Goal: Task Accomplishment & Management: Complete application form

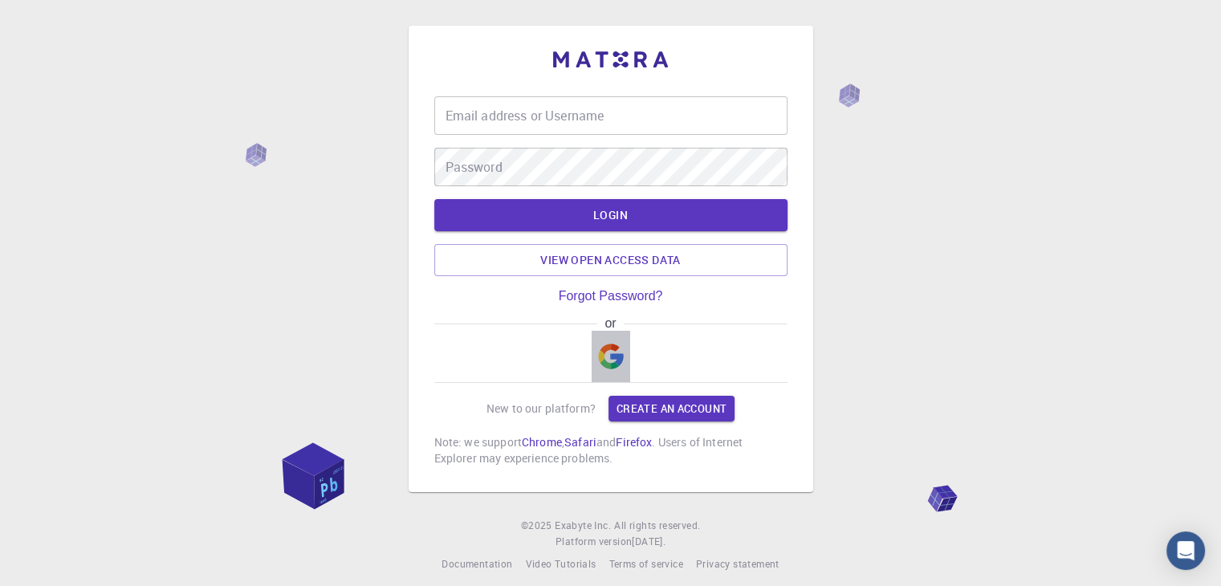
click at [609, 364] on img "button" at bounding box center [611, 357] width 26 height 26
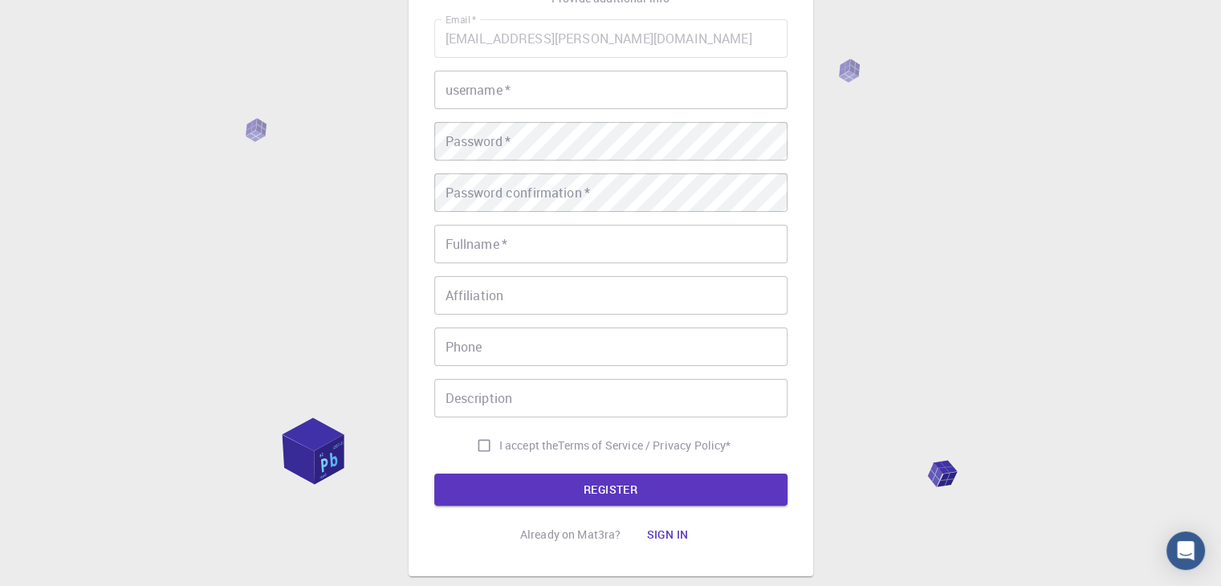
scroll to position [137, 0]
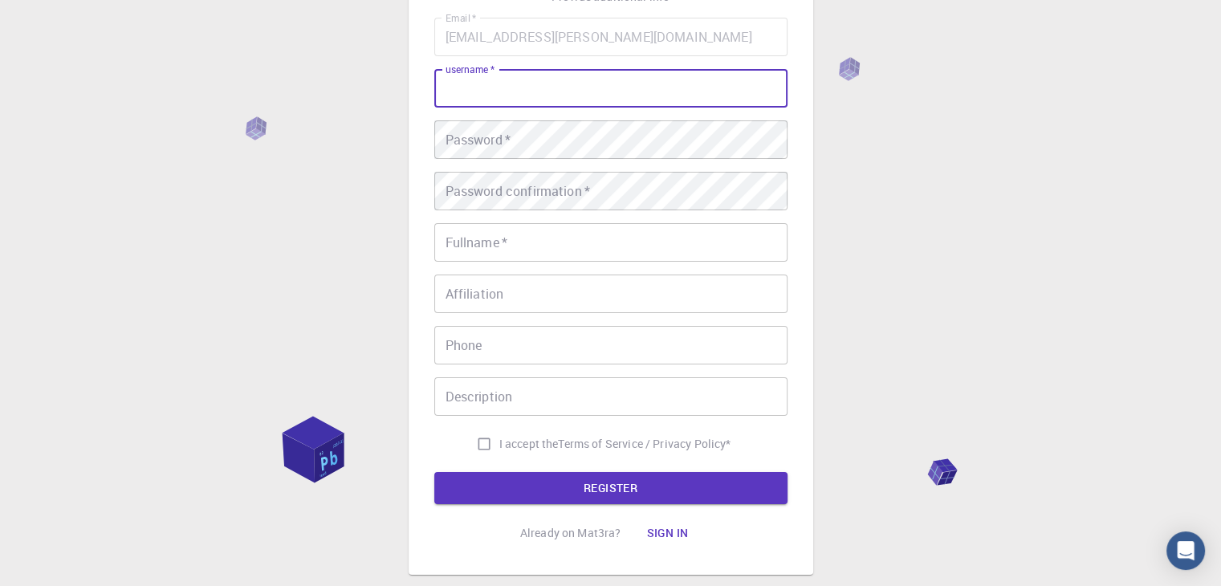
click at [636, 92] on input "username   *" at bounding box center [610, 88] width 353 height 39
type input "nainiu"
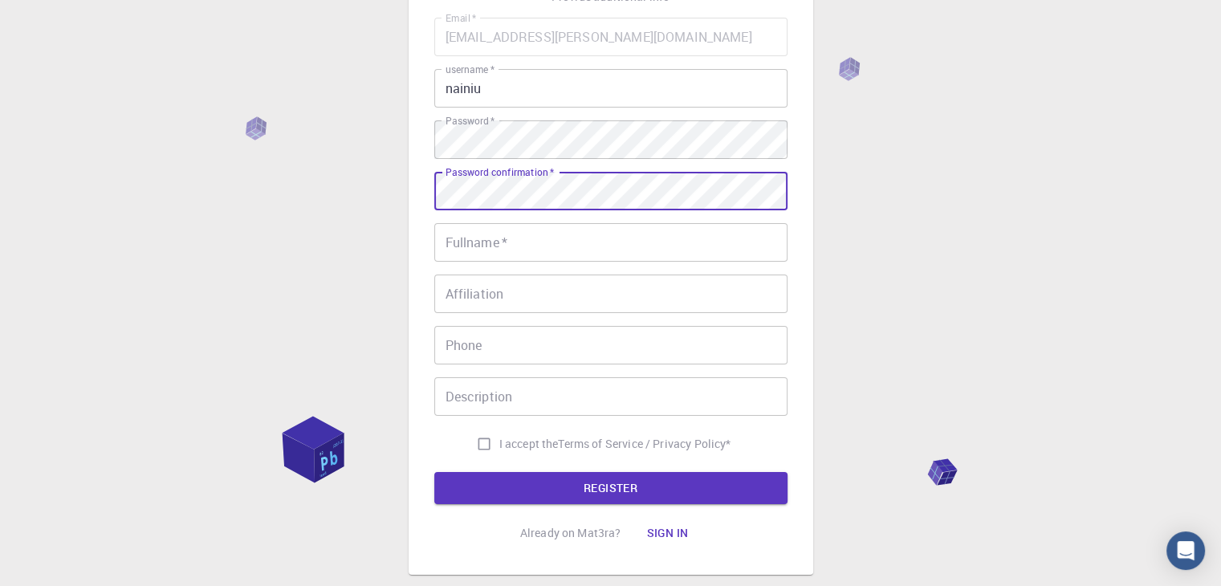
click at [542, 175] on div "Password confirmation   * Password confirmation   *" at bounding box center [610, 191] width 353 height 39
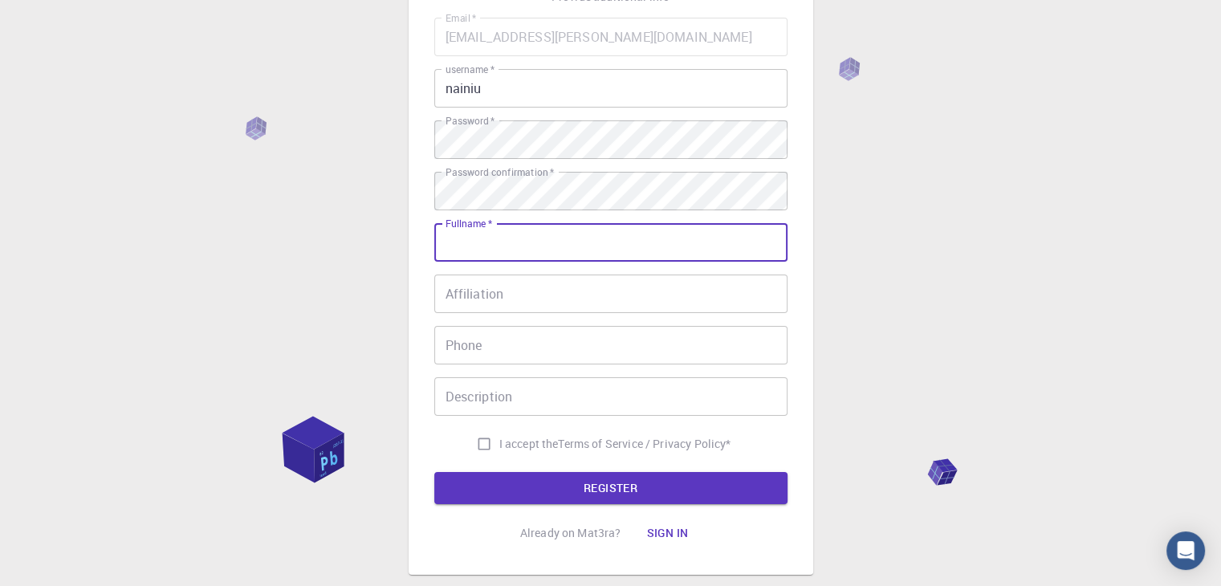
click at [496, 234] on input "Fullname   *" at bounding box center [610, 242] width 353 height 39
type input "na"
click at [469, 446] on input "I accept the Terms of Service / Privacy Policy *" at bounding box center [484, 444] width 31 height 31
checkbox input "true"
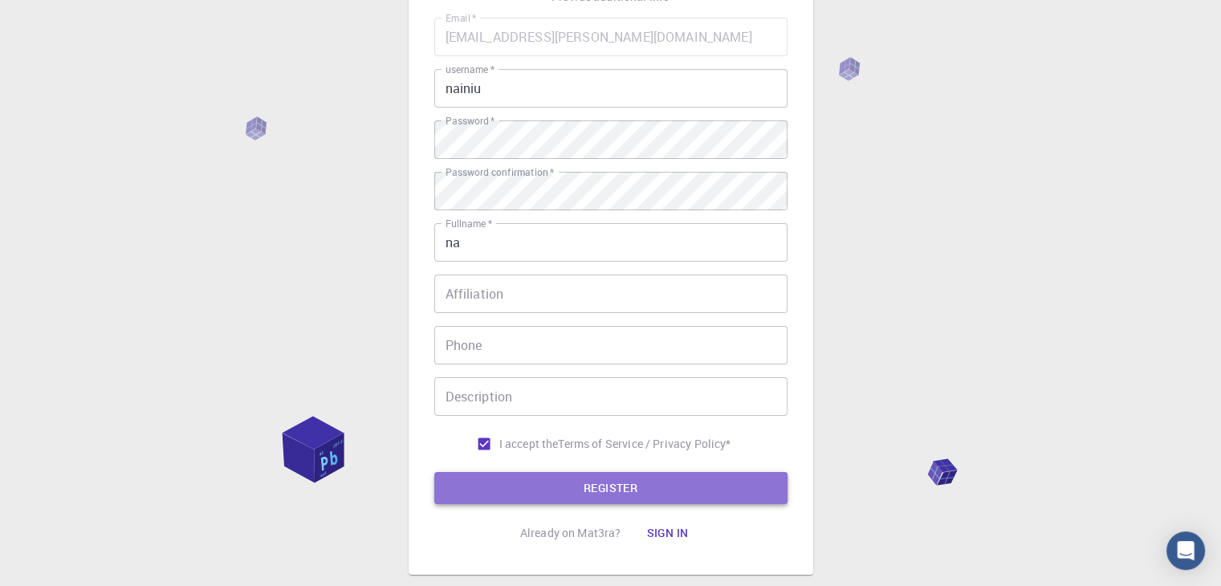
click at [513, 482] on button "REGISTER" at bounding box center [610, 488] width 353 height 32
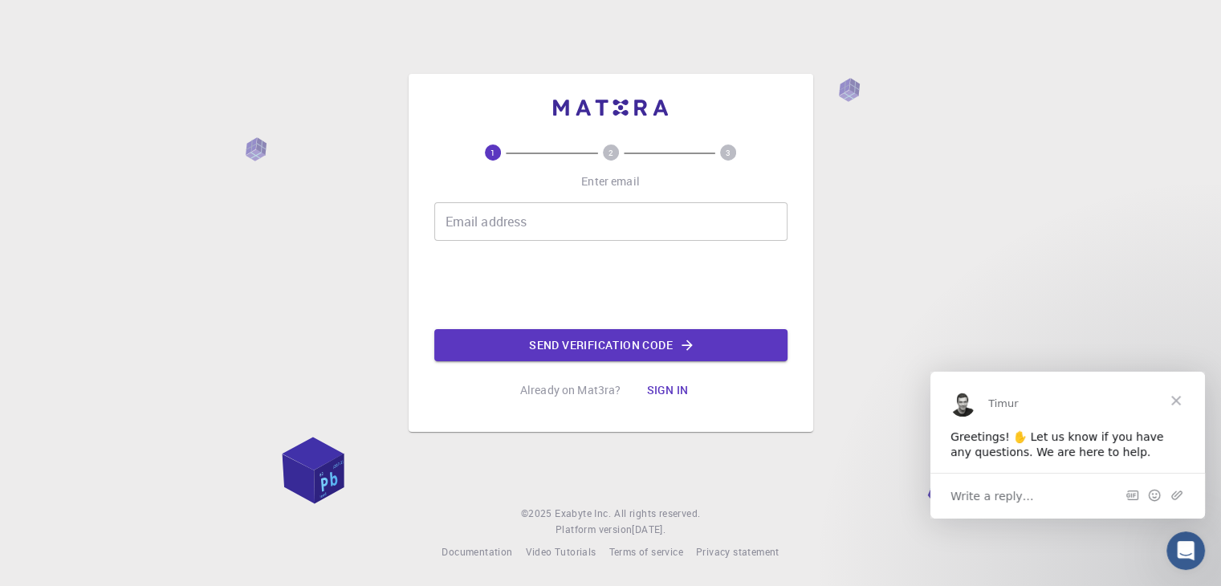
scroll to position [0, 0]
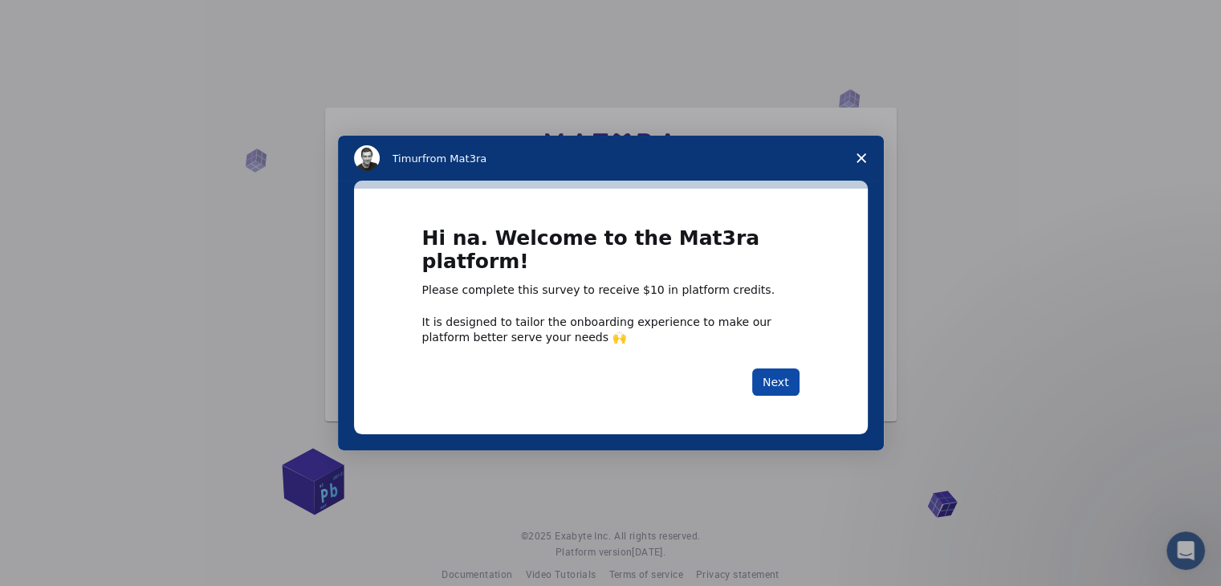
click at [790, 383] on button "Next" at bounding box center [775, 382] width 47 height 27
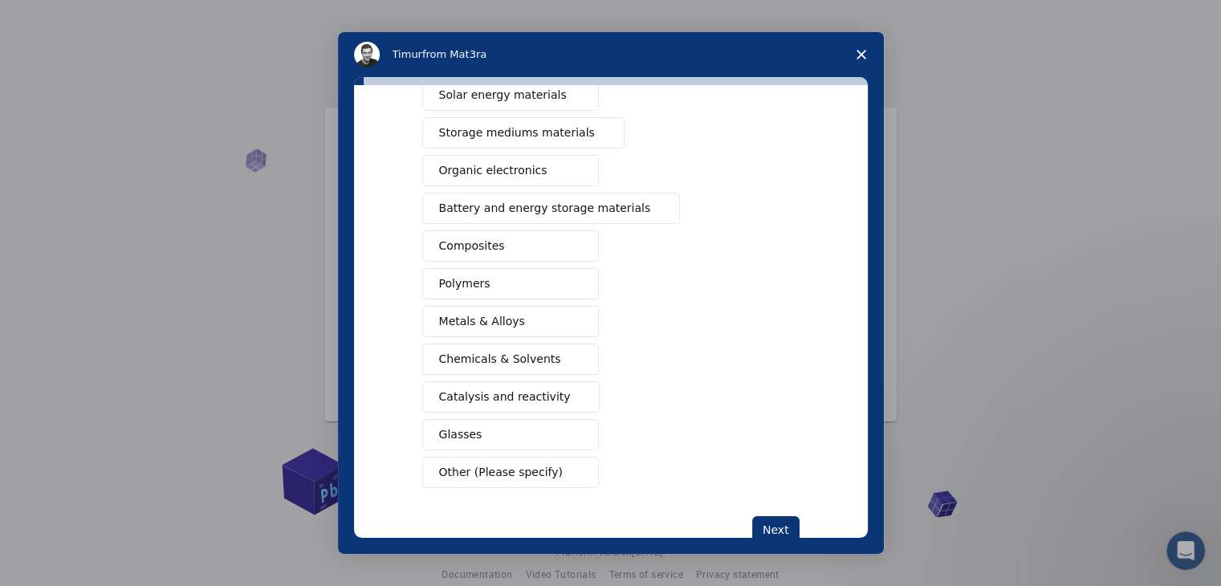
scroll to position [185, 0]
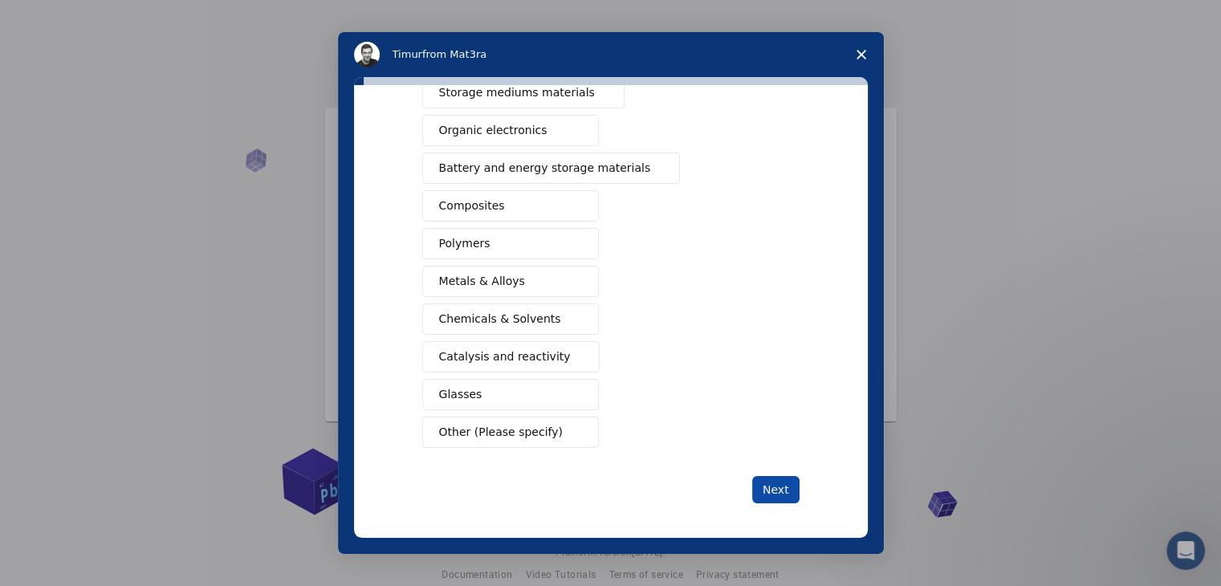
click at [784, 479] on button "Next" at bounding box center [775, 489] width 47 height 27
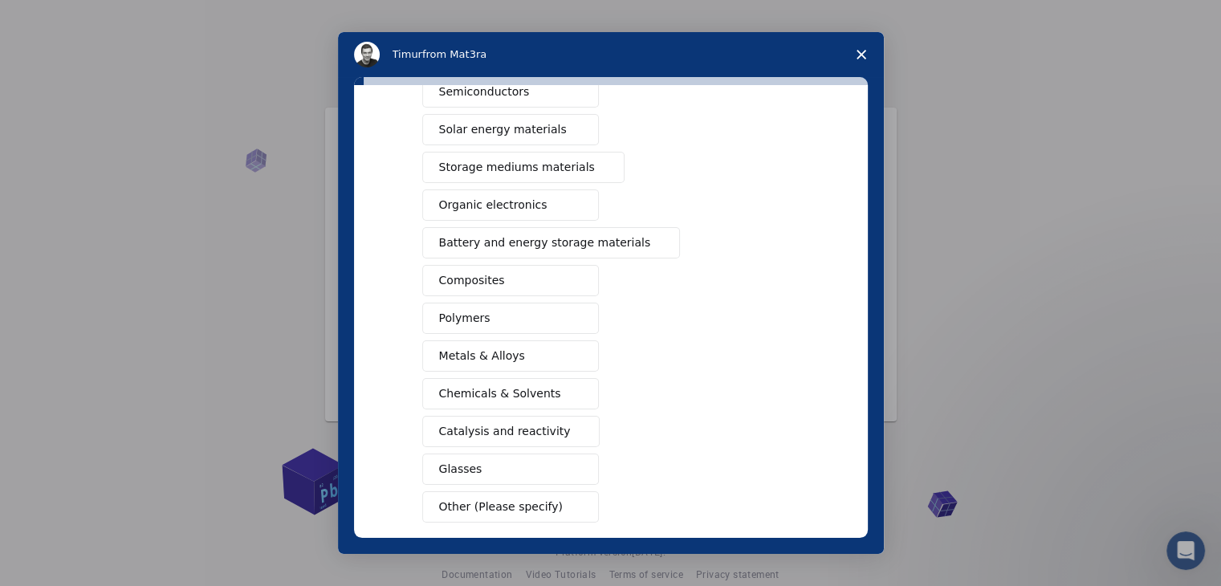
scroll to position [92, 0]
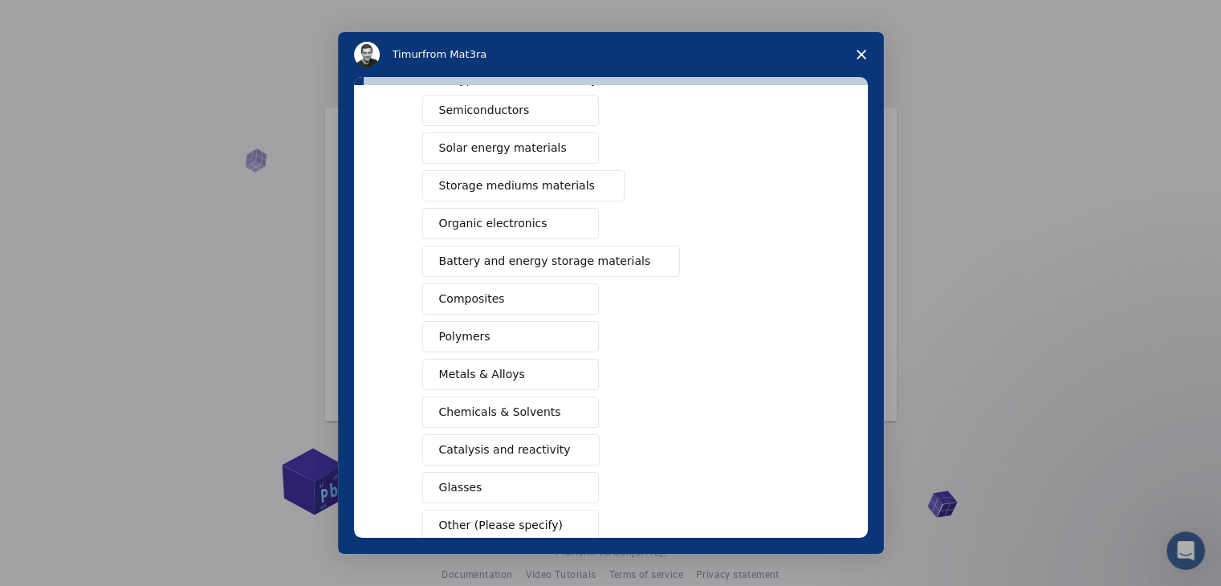
click at [515, 419] on button "Chemicals & Solvents" at bounding box center [510, 412] width 177 height 31
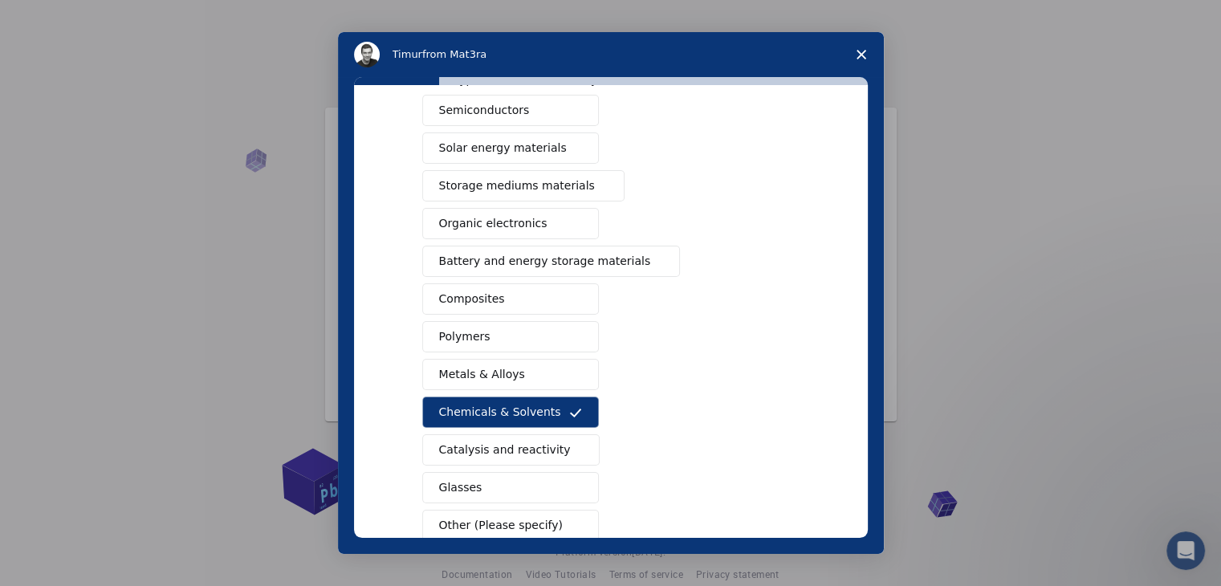
scroll to position [185, 0]
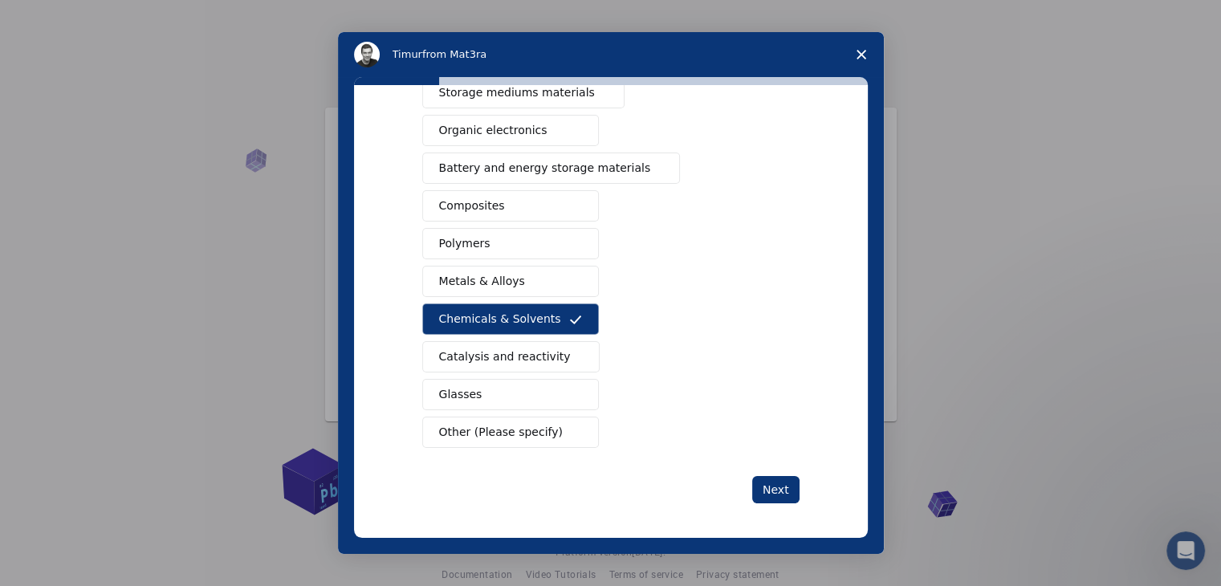
click at [535, 242] on button "Polymers" at bounding box center [510, 243] width 177 height 31
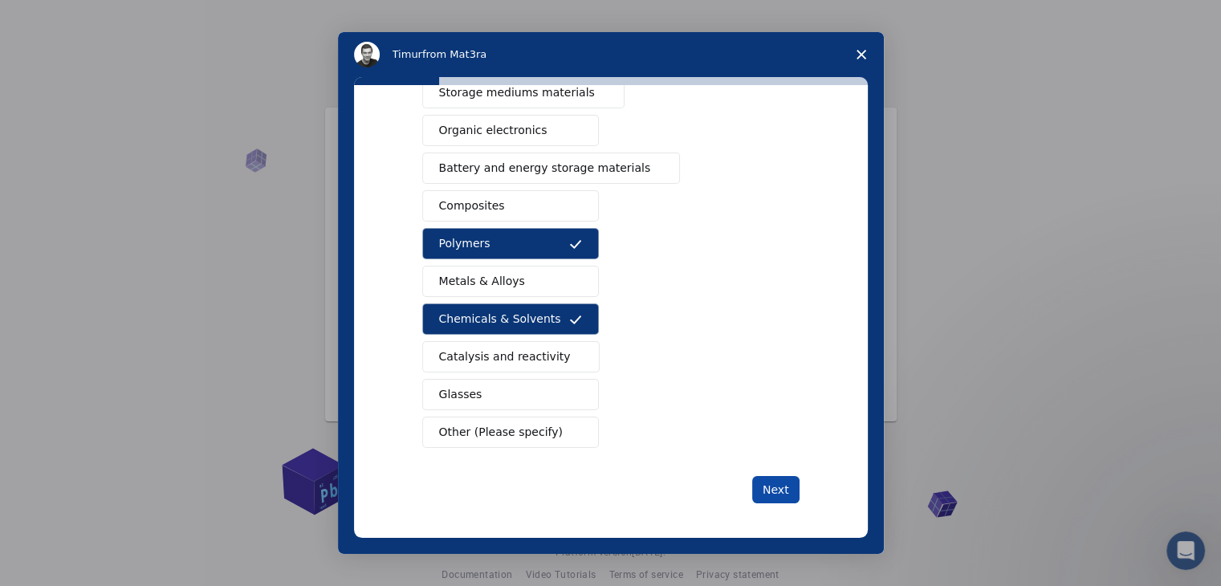
click at [775, 489] on button "Next" at bounding box center [775, 489] width 47 height 27
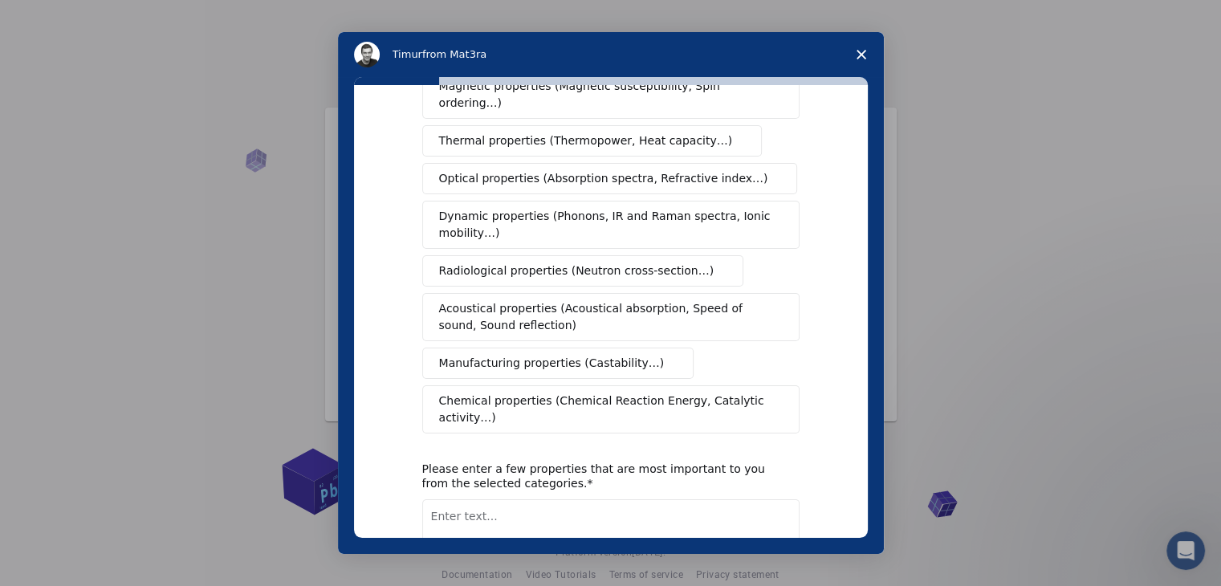
scroll to position [0, 0]
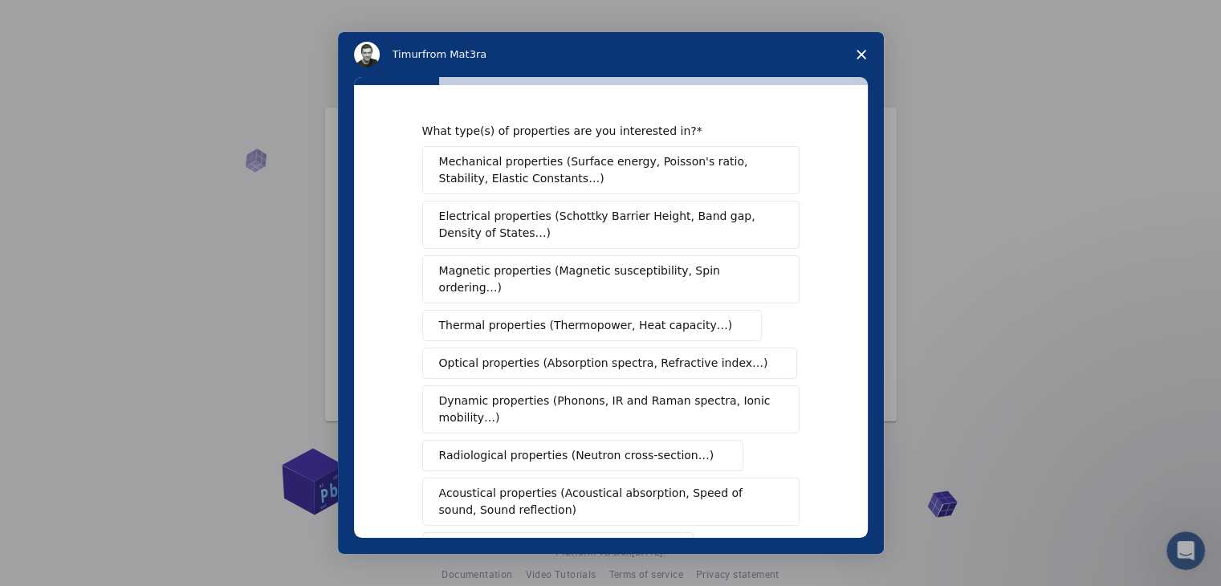
click at [854, 63] on span "Close survey" at bounding box center [861, 54] width 45 height 45
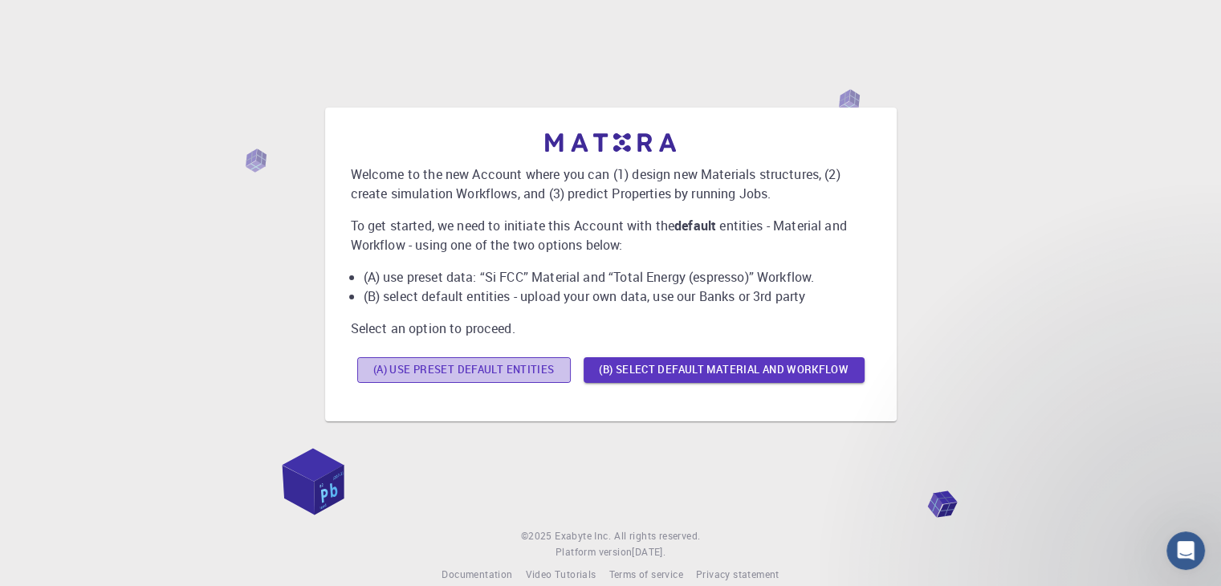
click at [524, 370] on button "(A) Use preset default entities" at bounding box center [464, 370] width 214 height 26
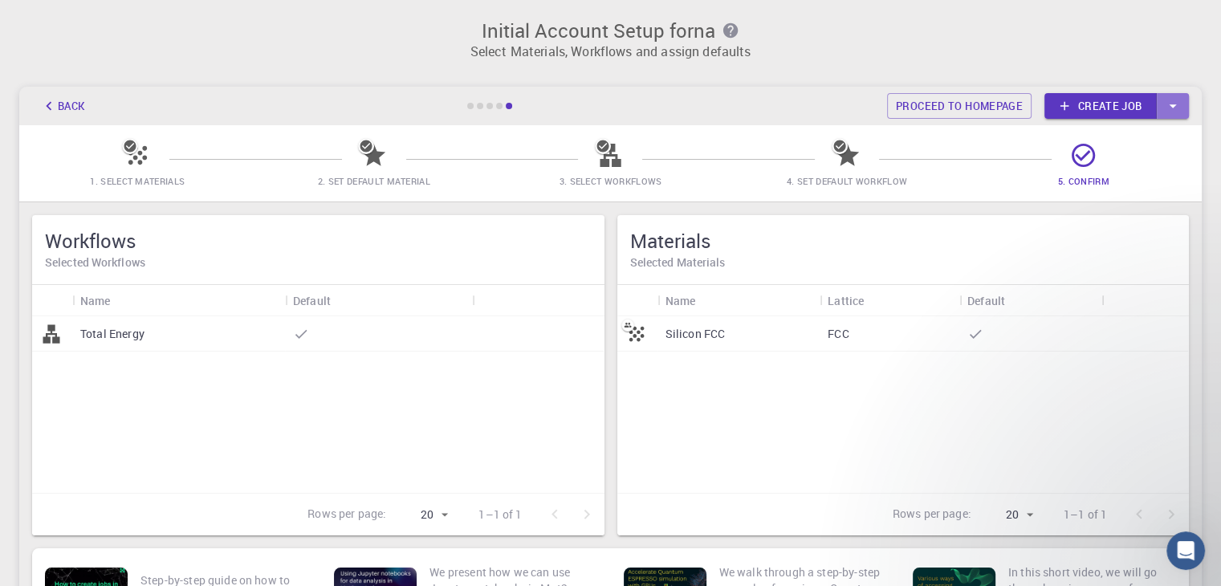
click at [1166, 102] on icon "button" at bounding box center [1173, 106] width 18 height 18
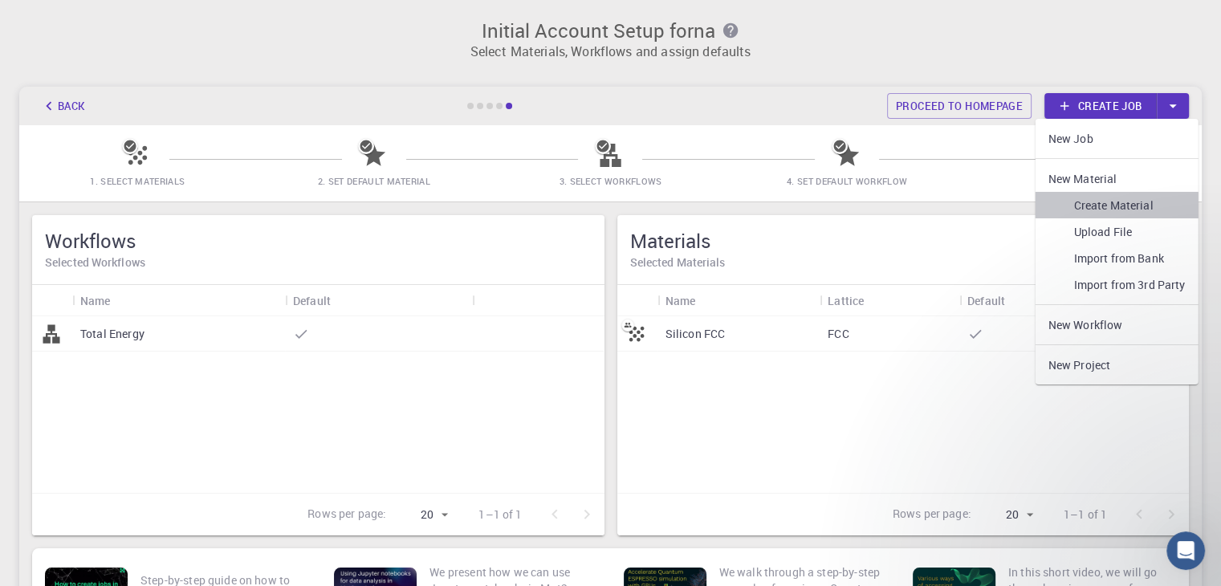
click at [1123, 203] on link "Create Material" at bounding box center [1117, 205] width 163 height 26
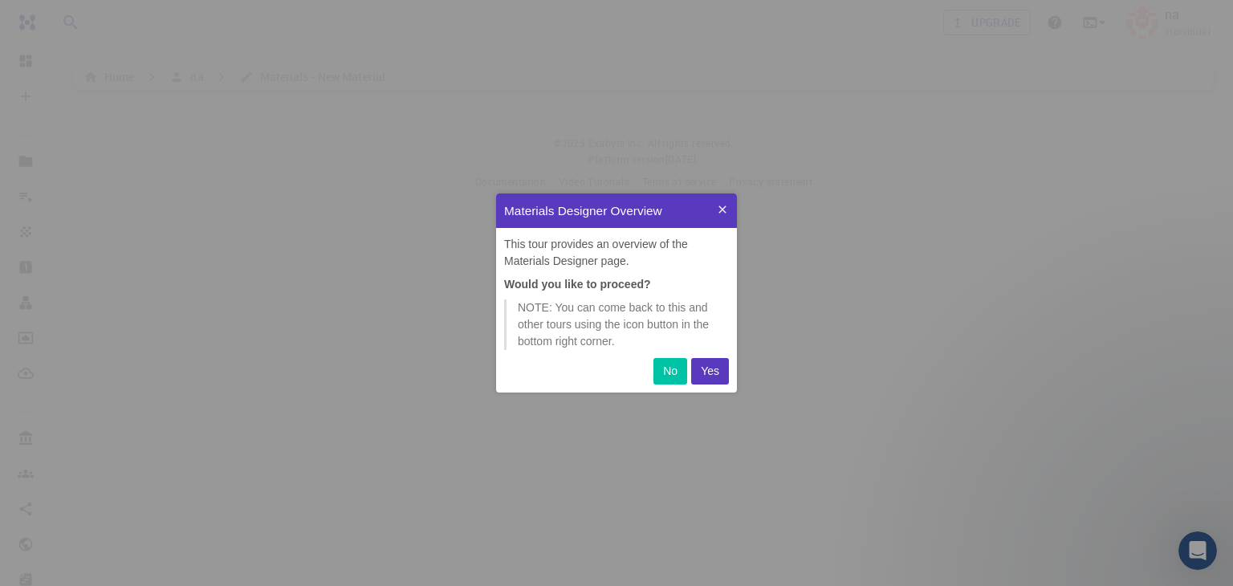
scroll to position [186, 228]
click at [704, 368] on p "Yes" at bounding box center [710, 371] width 18 height 17
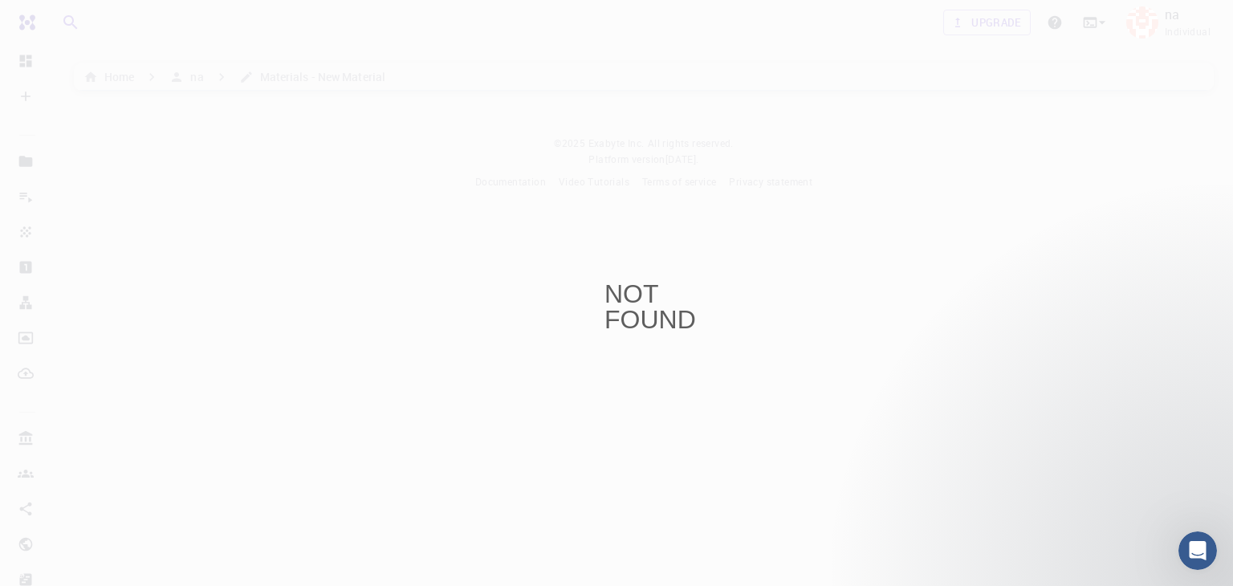
click at [228, 236] on div "NOT FOUND" at bounding box center [616, 293] width 1233 height 586
drag, startPoint x: 619, startPoint y: 276, endPoint x: 944, endPoint y: 470, distance: 378.4
click at [944, 470] on div "NOT FOUND" at bounding box center [616, 293] width 1233 height 586
